Goal: Transaction & Acquisition: Purchase product/service

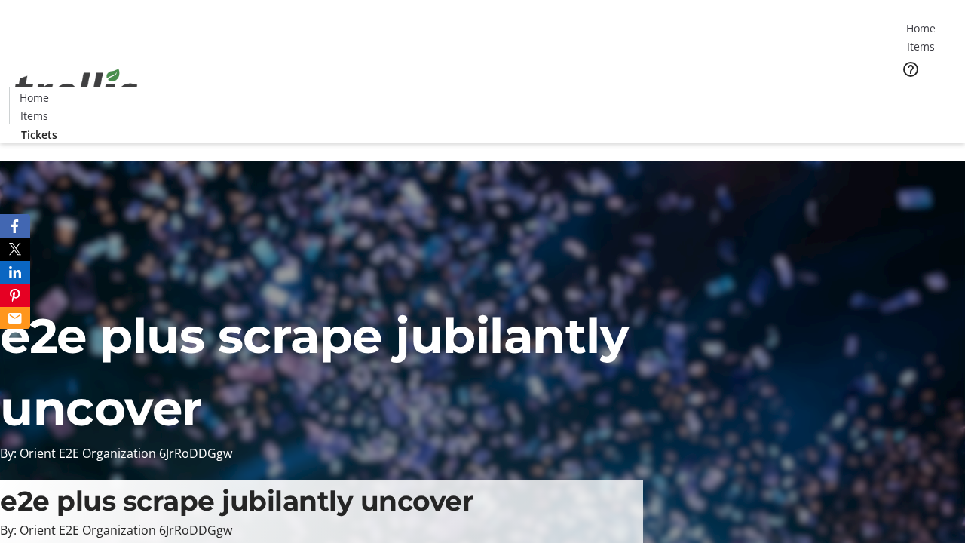
click at [908, 87] on span "Tickets" at bounding box center [926, 95] width 36 height 16
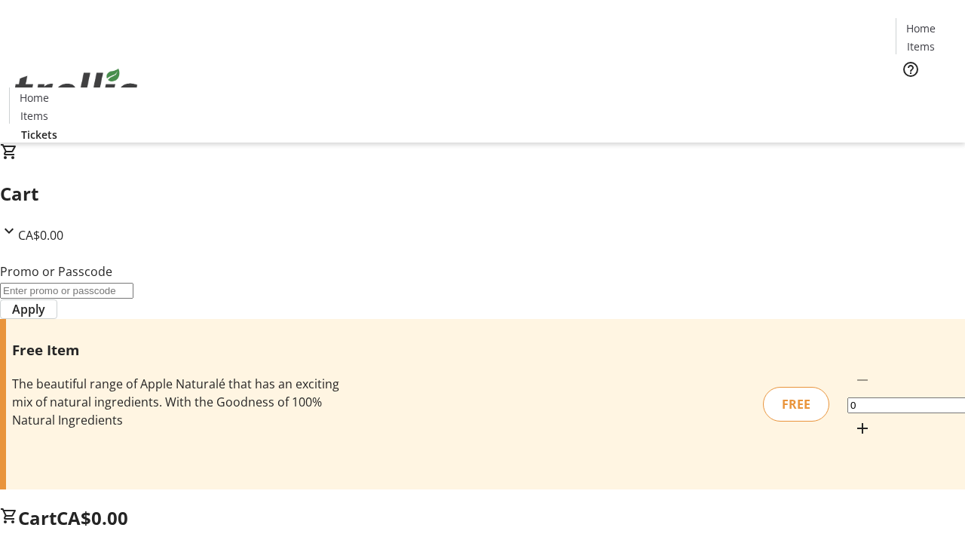
click at [853, 419] on mat-icon "Increment by one" at bounding box center [862, 428] width 18 height 18
type input "1"
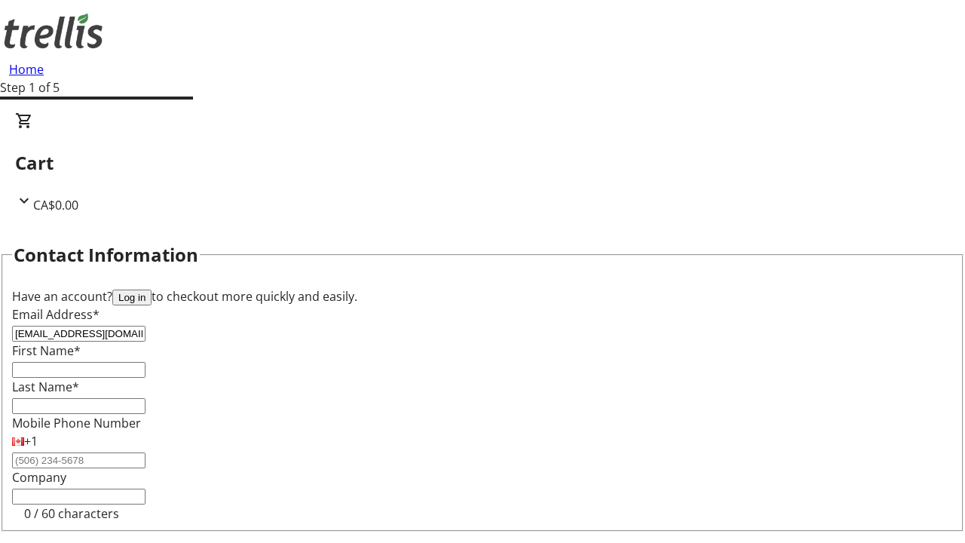
type input "[EMAIL_ADDRESS][DOMAIN_NAME]"
type input "[PERSON_NAME]"
type input "Pouros"
